Goal: Information Seeking & Learning: Learn about a topic

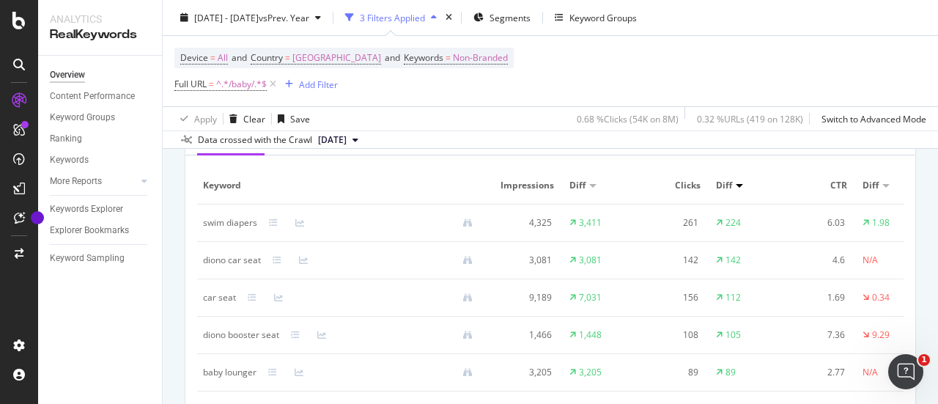
scroll to position [1390, 0]
click at [682, 182] on span "Clicks" at bounding box center [672, 183] width 58 height 13
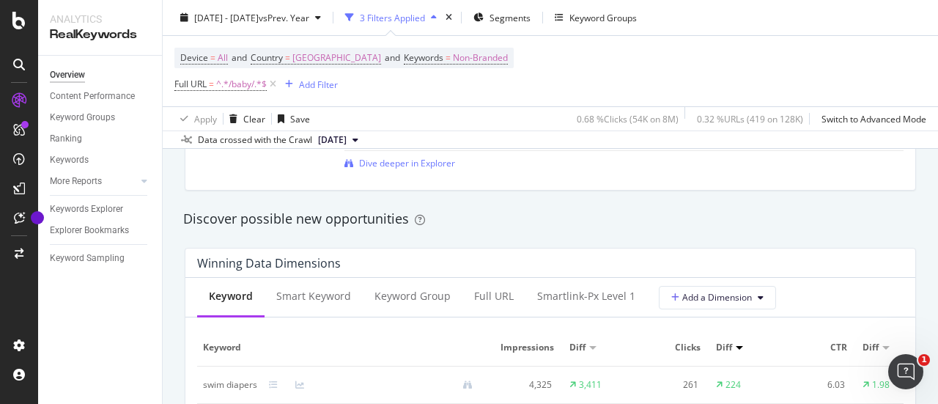
scroll to position [1225, 0]
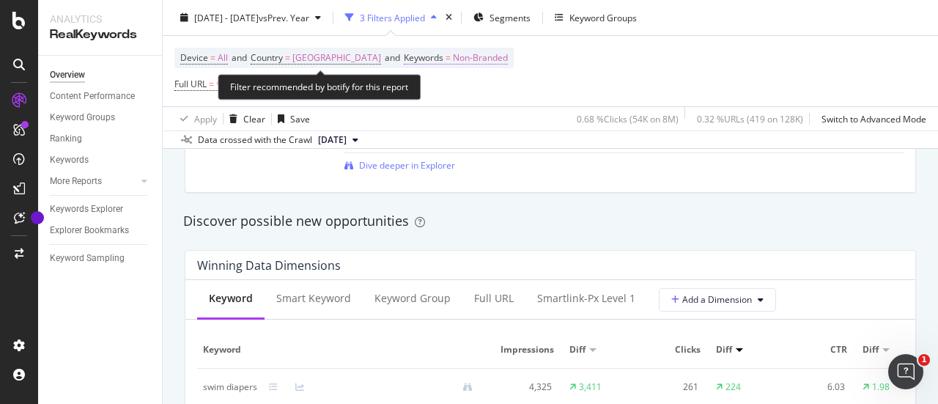
click at [453, 56] on span "Non-Branded" at bounding box center [480, 58] width 55 height 21
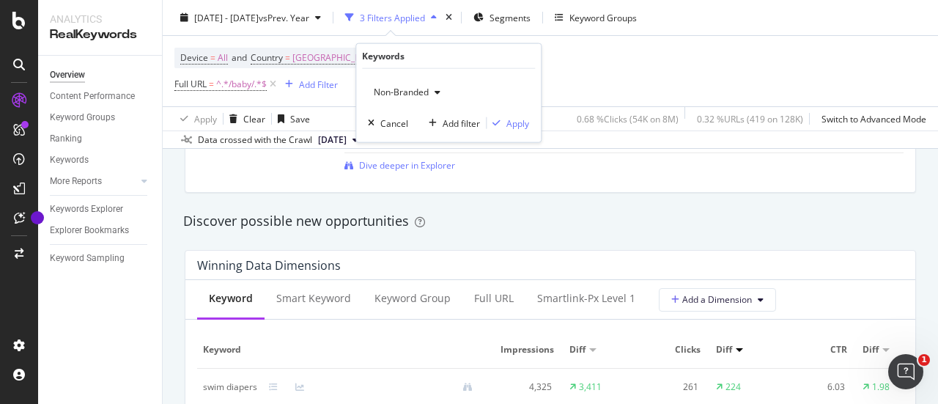
click at [432, 89] on div "button" at bounding box center [438, 92] width 18 height 9
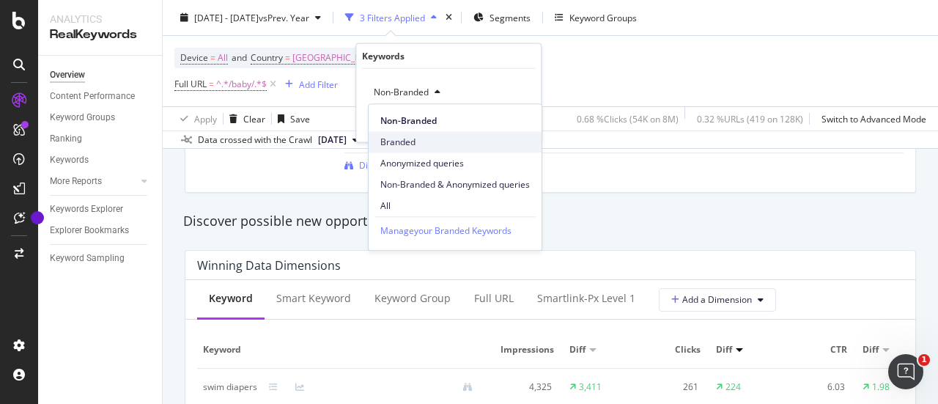
click at [412, 137] on span "Branded" at bounding box center [454, 142] width 149 height 13
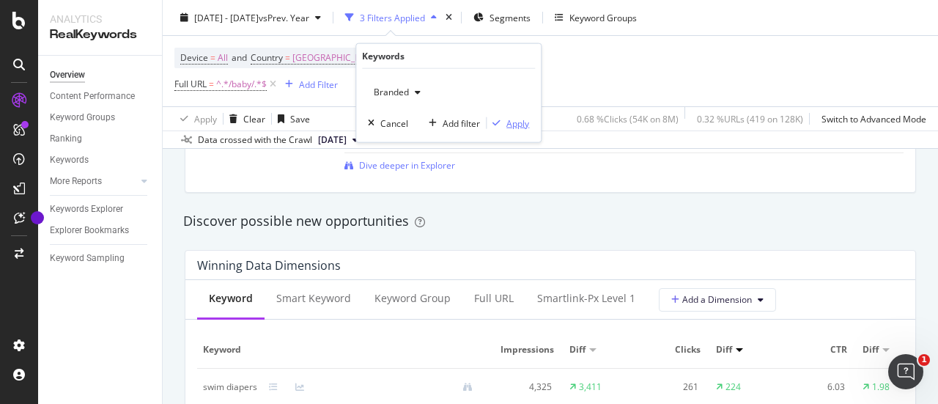
click at [510, 121] on div "Apply" at bounding box center [517, 123] width 23 height 12
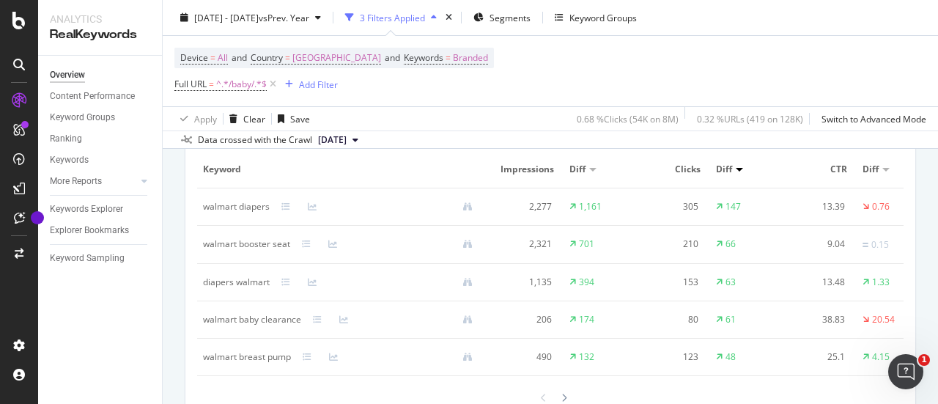
scroll to position [1406, 0]
click at [670, 45] on div "Device = All and Country = [GEOGRAPHIC_DATA] and Keywords = Branded Full URL = …" at bounding box center [550, 71] width 752 height 70
